Goal: Transaction & Acquisition: Purchase product/service

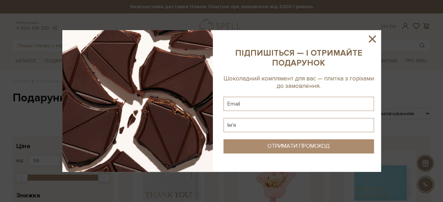
click at [375, 41] on icon at bounding box center [372, 39] width 12 height 12
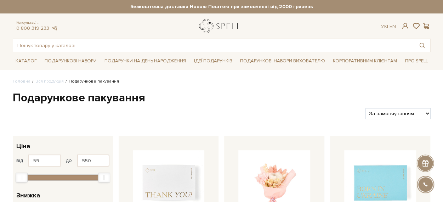
click at [219, 19] on link "logo" at bounding box center [221, 26] width 44 height 15
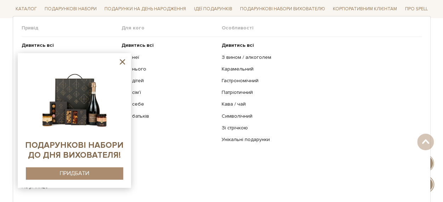
scroll to position [35, 0]
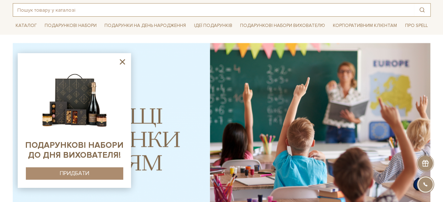
drag, startPoint x: 110, startPoint y: 7, endPoint x: 110, endPoint y: 3, distance: 4.6
click at [110, 7] on input "text" at bounding box center [213, 10] width 401 height 13
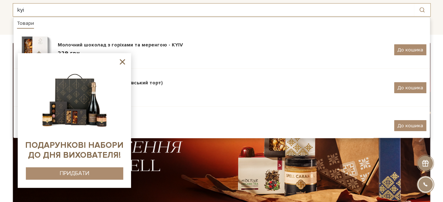
type input "kyi"
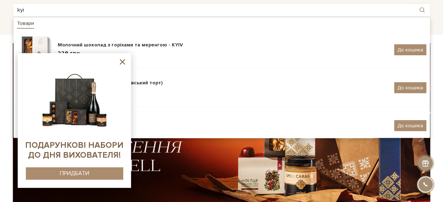
click at [122, 62] on icon at bounding box center [122, 61] width 5 height 5
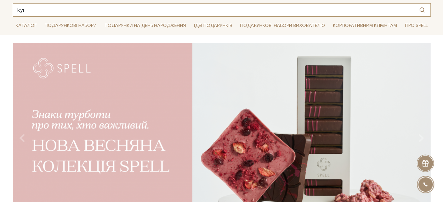
click at [66, 7] on input "kyi" at bounding box center [213, 10] width 401 height 13
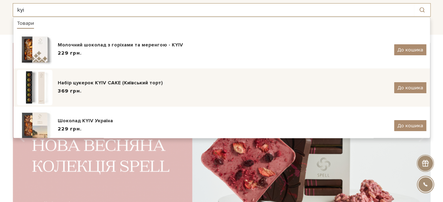
click at [104, 89] on div "369 грн." at bounding box center [223, 90] width 331 height 7
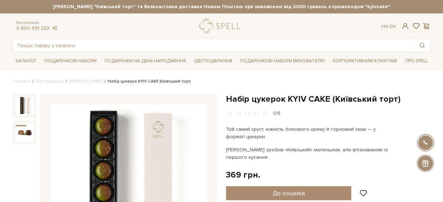
click at [215, 36] on div "Консультація: 0 800 319 233 Ук | En | #Колекція до Дня Народження #печиво #пода…" at bounding box center [221, 35] width 426 height 33
click at [213, 26] on link "logo" at bounding box center [221, 26] width 44 height 15
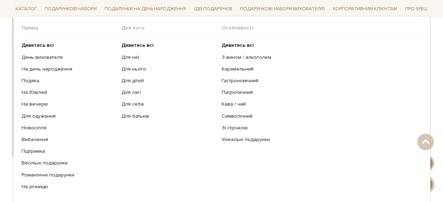
scroll to position [177, 0]
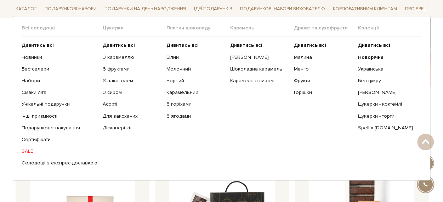
click at [29, 151] on link "SALE" at bounding box center [60, 151] width 76 height 6
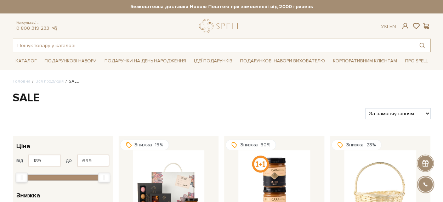
click at [129, 46] on input "text" at bounding box center [213, 45] width 401 height 13
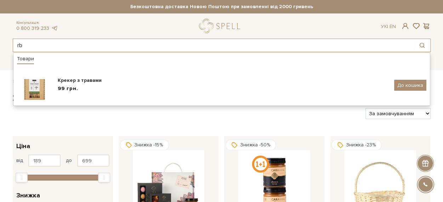
type input "r"
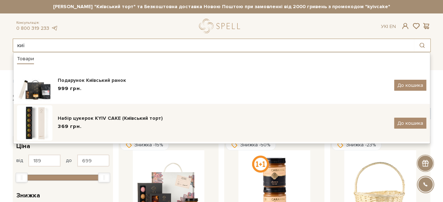
type input "киї"
click at [131, 121] on div "Набір цукерок KYIV CAKE (Київський торт) 369 грн." at bounding box center [223, 123] width 331 height 17
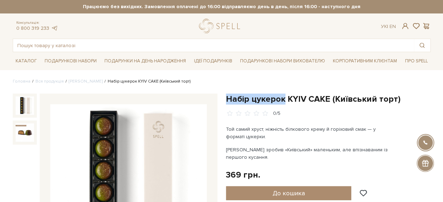
drag, startPoint x: 226, startPoint y: 99, endPoint x: 283, endPoint y: 102, distance: 57.0
click at [283, 102] on h1 "Набір цукерок KYIV CAKE (Київський торт)" at bounding box center [328, 98] width 205 height 11
copy h1 "Набір цукерок"
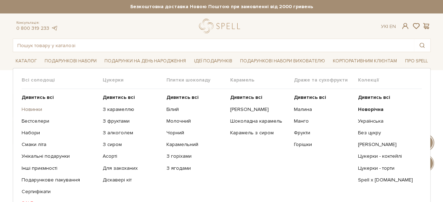
click at [26, 108] on link "Новинки" at bounding box center [60, 109] width 76 height 6
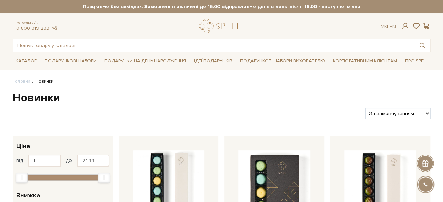
click at [392, 114] on select "За замовчуванням За Ціною (зростання) За Ціною (зменшення) Новинки За популярні…" at bounding box center [397, 113] width 65 height 11
select select "https://spellchocolate.com/novinki/?sort=p.price&order=ASC"
click at [365, 108] on select "За замовчуванням За Ціною (зростання) За Ціною (зменшення) Новинки За популярні…" at bounding box center [397, 113] width 65 height 11
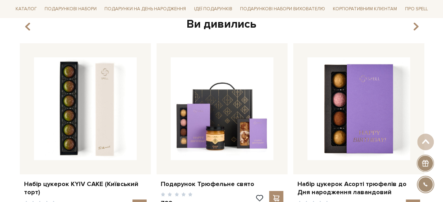
scroll to position [955, 0]
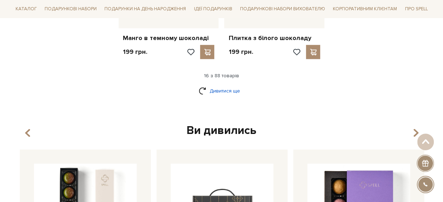
click at [218, 85] on link "Дивитися ще" at bounding box center [221, 91] width 46 height 12
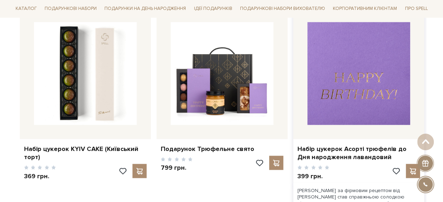
scroll to position [1769, 0]
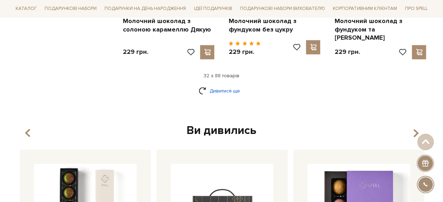
click at [229, 85] on link "Дивитися ще" at bounding box center [221, 91] width 46 height 12
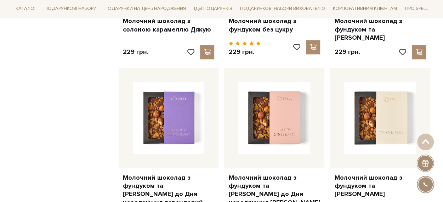
click at [230, 71] on div at bounding box center [274, 118] width 100 height 100
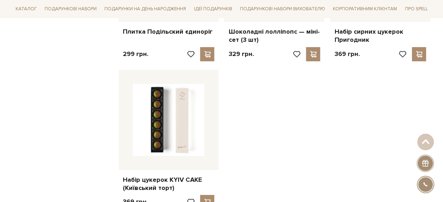
scroll to position [2477, 0]
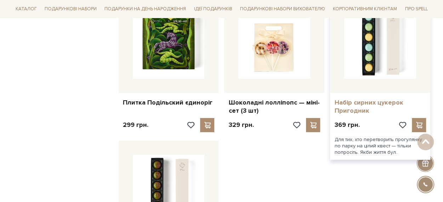
click at [357, 98] on link "Набір сирних цукерок Пригодник" at bounding box center [380, 106] width 92 height 17
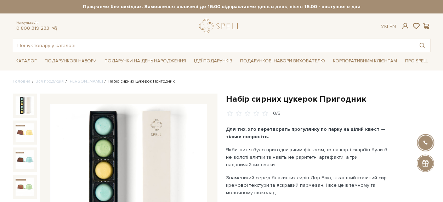
scroll to position [71, 0]
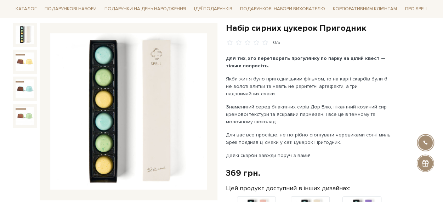
click at [19, 38] on img at bounding box center [25, 34] width 18 height 18
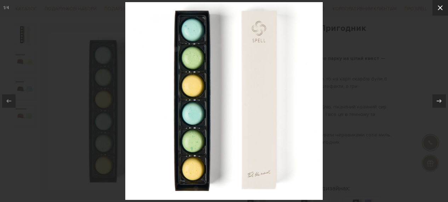
click at [442, 7] on icon at bounding box center [440, 8] width 8 height 8
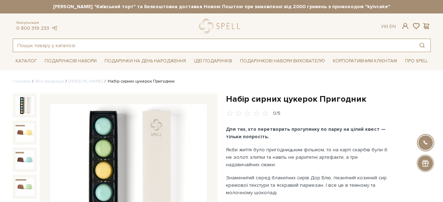
click at [128, 45] on input "text" at bounding box center [213, 45] width 401 height 13
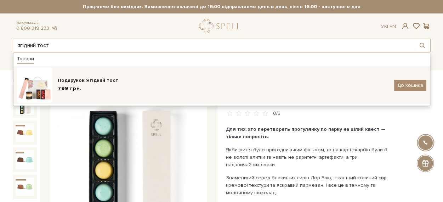
type input "ягідний тост"
click at [123, 93] on div "Подарунок Ягідний тост 799 грн. До кошика" at bounding box center [221, 84] width 409 height 35
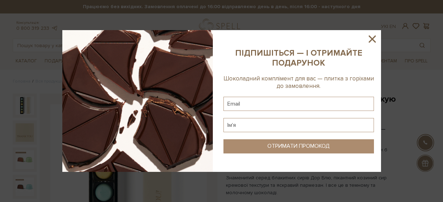
scroll to position [71, 0]
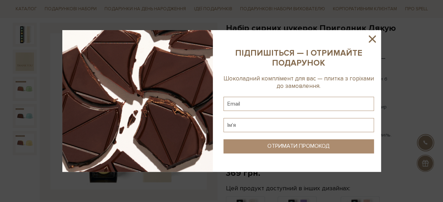
click at [370, 41] on icon at bounding box center [371, 38] width 7 height 7
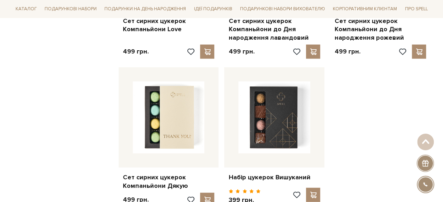
scroll to position [920, 0]
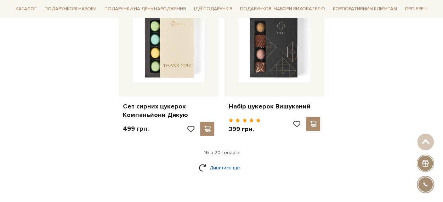
click at [217, 165] on link "Дивитися ще" at bounding box center [221, 167] width 46 height 12
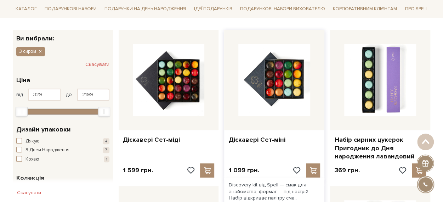
scroll to position [0, 0]
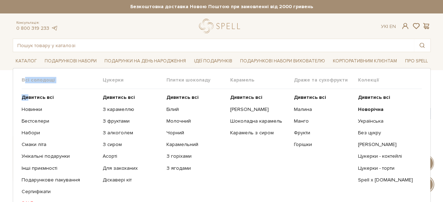
drag, startPoint x: 25, startPoint y: 85, endPoint x: 27, endPoint y: 101, distance: 15.6
click at [27, 101] on div "Всі солодощі Дивитись всі Новинки Бестселери Набори Смаки літа Унікальні подару…" at bounding box center [222, 150] width 418 height 164
click at [105, 157] on link "Асорті" at bounding box center [132, 156] width 58 height 6
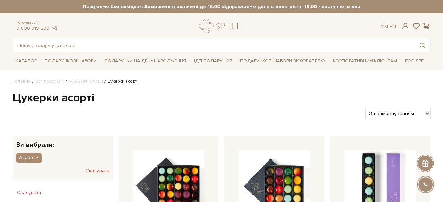
click at [411, 113] on select "За замовчуванням За Ціною (зростання) За Ціною (зменшення) Новинки За популярні…" at bounding box center [397, 113] width 65 height 11
select select "[URL][DOMAIN_NAME]"
click at [365, 108] on select "За замовчуванням За Ціною (зростання) За Ціною (зменшення) Новинки За популярні…" at bounding box center [397, 113] width 65 height 11
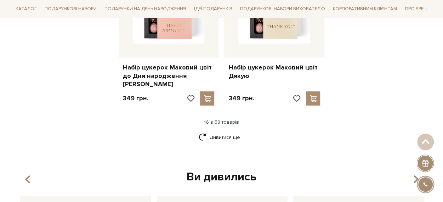
scroll to position [991, 0]
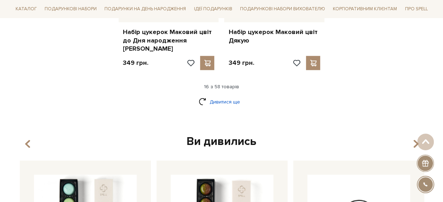
click at [212, 96] on link "Дивитися ще" at bounding box center [221, 102] width 46 height 12
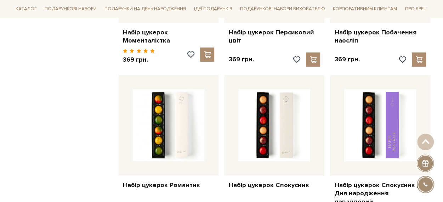
scroll to position [1486, 0]
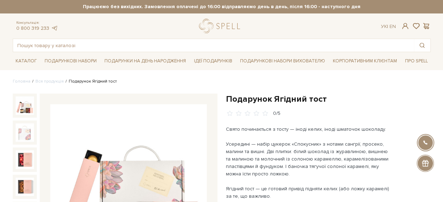
scroll to position [35, 0]
